Goal: Task Accomplishment & Management: Use online tool/utility

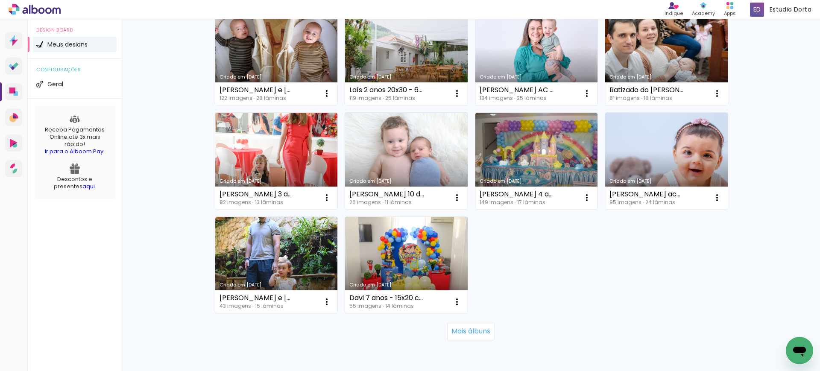
scroll to position [557, 0]
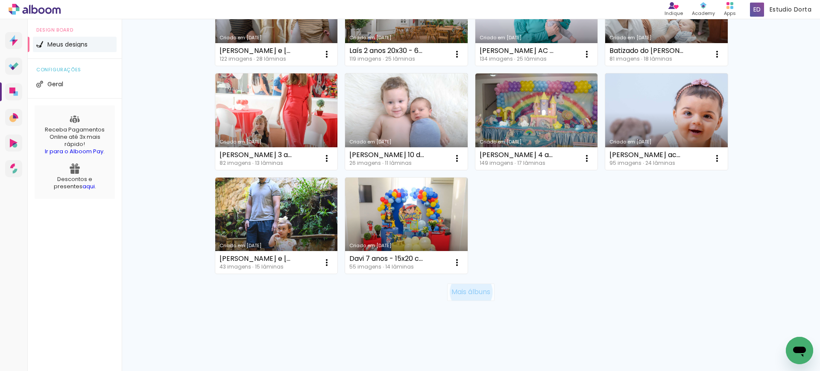
click at [0, 0] on slot "Mais álbuns" at bounding box center [0, 0] width 0 height 0
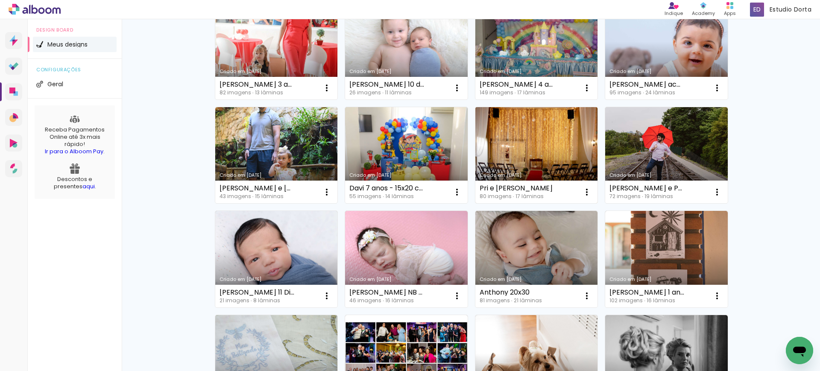
scroll to position [629, 0]
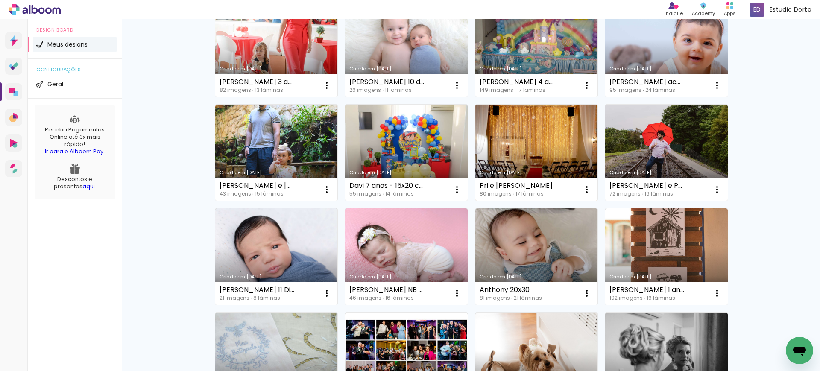
click at [532, 148] on link "Criado em [DATE]" at bounding box center [536, 153] width 123 height 97
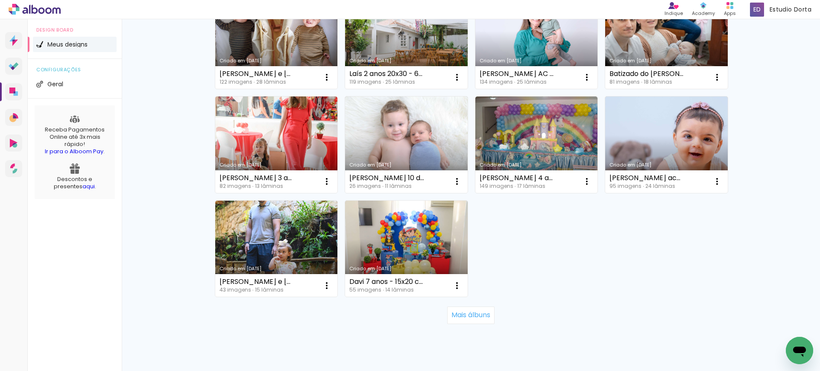
scroll to position [557, 0]
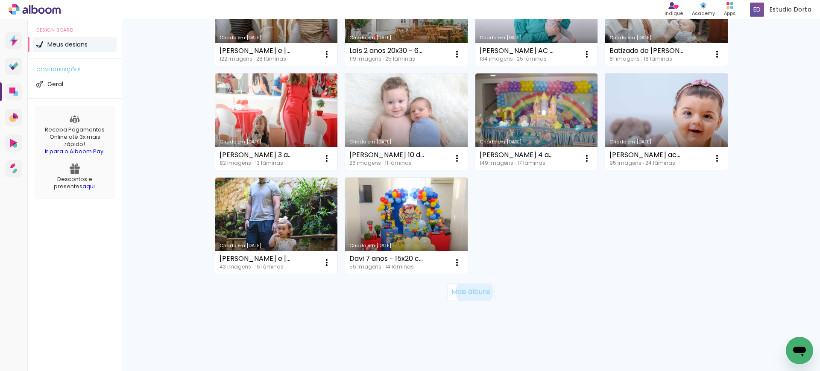
click at [0, 0] on slot "Mais álbuns" at bounding box center [0, 0] width 0 height 0
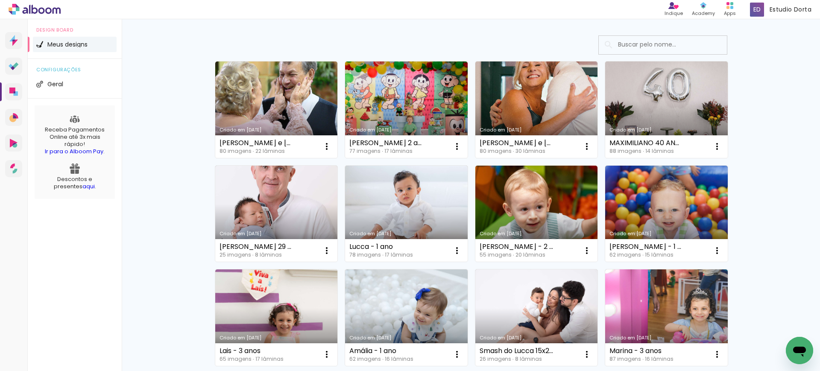
scroll to position [0, 0]
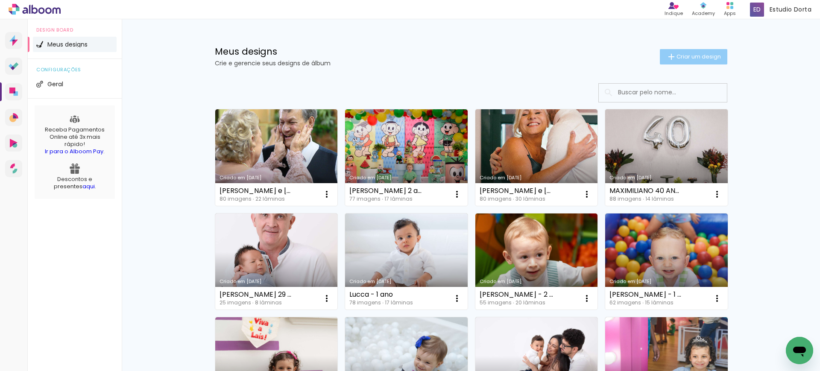
click at [670, 53] on iron-icon at bounding box center [671, 57] width 10 height 10
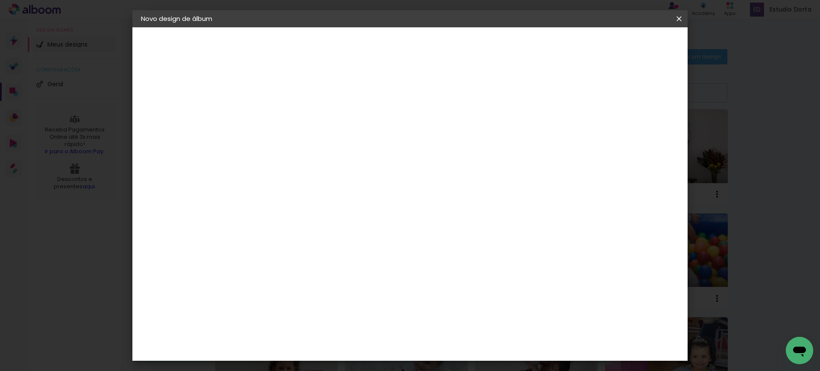
click at [281, 118] on input at bounding box center [281, 114] width 0 height 13
click at [281, 116] on input "Priscila e Luiz 20x30" at bounding box center [281, 114] width 0 height 13
type input "Priscila e Luiz - 20x30"
type paper-input "Priscila e Luiz - 20x30"
click at [0, 0] on slot "Avançar" at bounding box center [0, 0] width 0 height 0
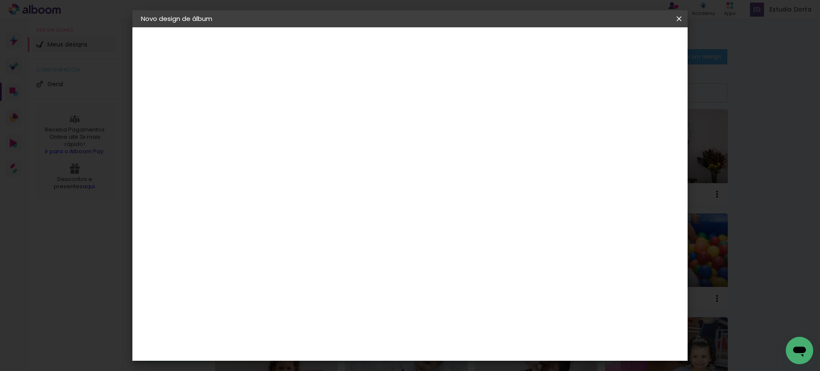
click at [346, 164] on input at bounding box center [302, 162] width 86 height 11
type input "selpa"
type paper-input "selpa"
click at [317, 191] on div "SELPABRASIL" at bounding box center [295, 193] width 41 height 7
click at [0, 0] on slot "Avançar" at bounding box center [0, 0] width 0 height 0
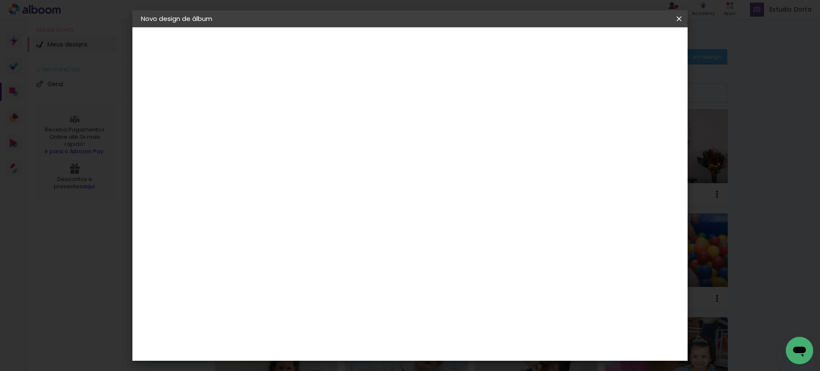
click at [338, 229] on span "20 × 30" at bounding box center [319, 240] width 40 height 23
drag, startPoint x: 649, startPoint y: 54, endPoint x: 650, endPoint y: 45, distance: 9.0
click at [433, 45] on header "Modelo Escolha o modelo do álbum. Voltar Avançar" at bounding box center [337, 52] width 189 height 51
click at [0, 0] on slot "Avançar" at bounding box center [0, 0] width 0 height 0
click at [576, 94] on div at bounding box center [572, 92] width 8 height 8
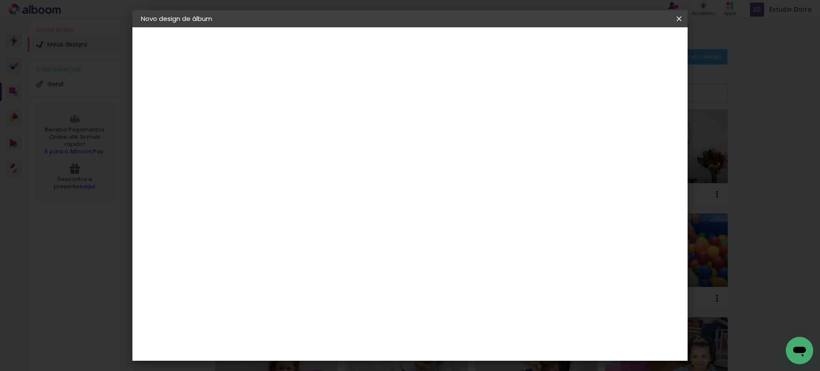
type paper-checkbox "on"
click at [624, 48] on span "Iniciar design" at bounding box center [604, 45] width 39 height 6
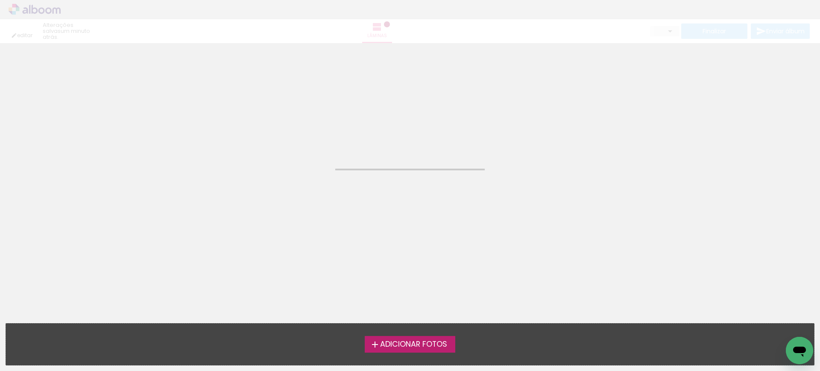
click at [389, 345] on span "Adicionar Fotos" at bounding box center [413, 345] width 67 height 8
click at [0, 0] on input "file" at bounding box center [0, 0] width 0 height 0
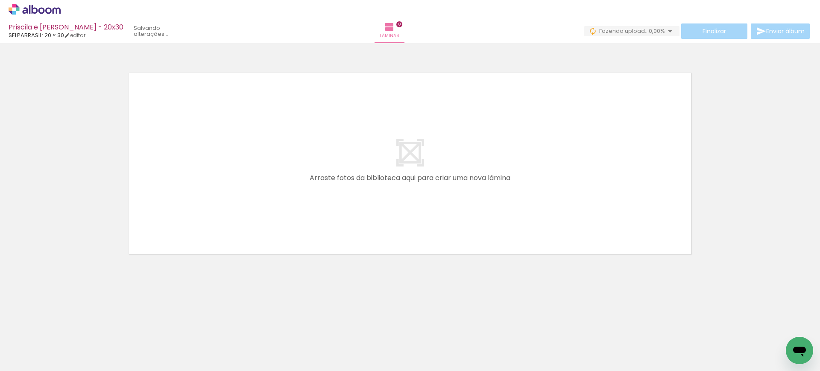
click at [68, 325] on iron-icon at bounding box center [66, 325] width 9 height 9
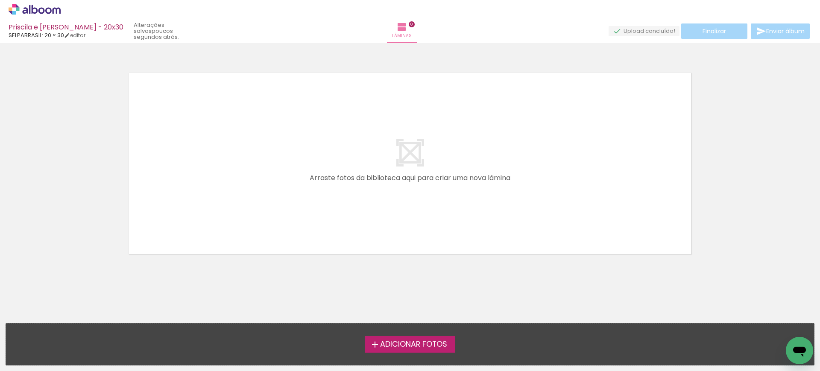
click at [380, 337] on label "Adicionar Fotos" at bounding box center [410, 344] width 91 height 16
click at [0, 0] on input "file" at bounding box center [0, 0] width 0 height 0
